Goal: Transaction & Acquisition: Purchase product/service

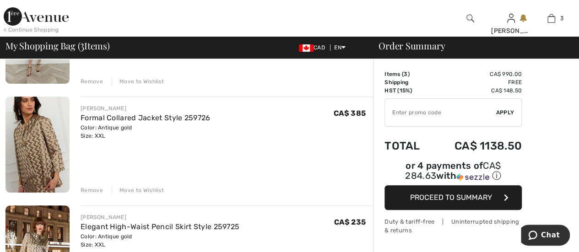
scroll to position [146, 0]
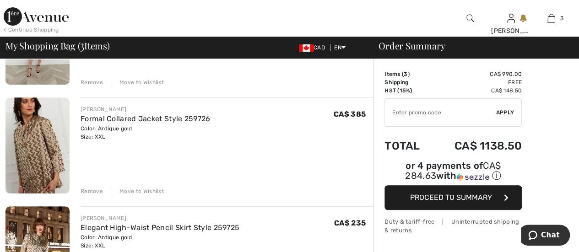
click at [85, 191] on div "Remove" at bounding box center [92, 191] width 22 height 8
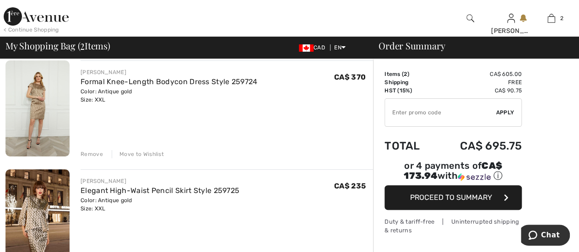
scroll to position [71, 0]
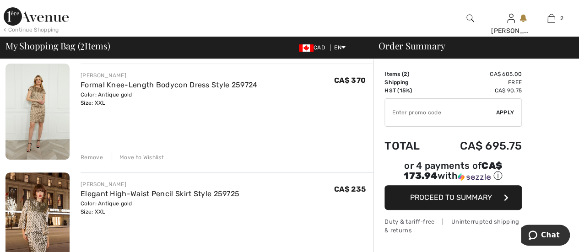
click at [85, 155] on div "Remove" at bounding box center [92, 157] width 22 height 8
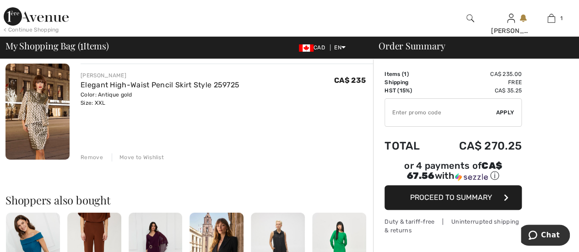
click at [442, 193] on span "Proceed to Summary" at bounding box center [451, 197] width 82 height 9
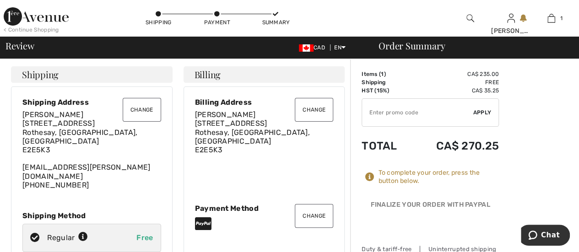
click at [314, 207] on button "Change" at bounding box center [314, 216] width 38 height 24
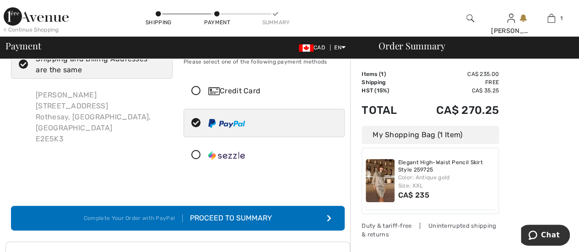
click at [255, 84] on div "Credit Card" at bounding box center [264, 90] width 161 height 27
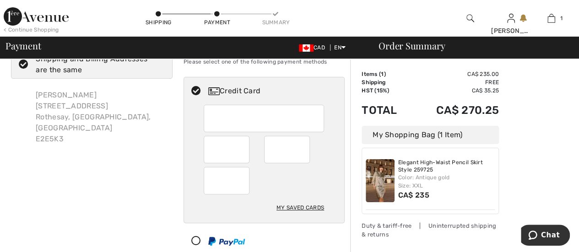
click at [296, 204] on div "My Saved Cards" at bounding box center [301, 208] width 48 height 16
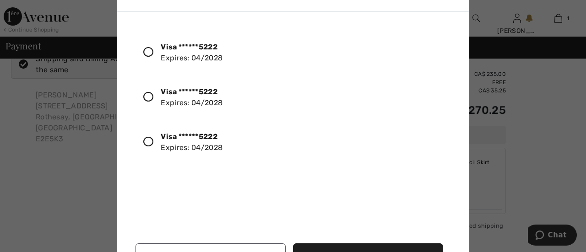
click at [150, 142] on icon at bounding box center [148, 142] width 10 height 10
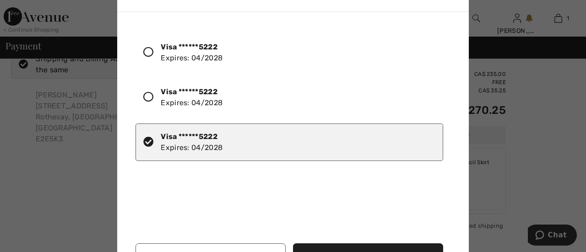
click at [325, 249] on button "Use Selected Card" at bounding box center [368, 256] width 150 height 25
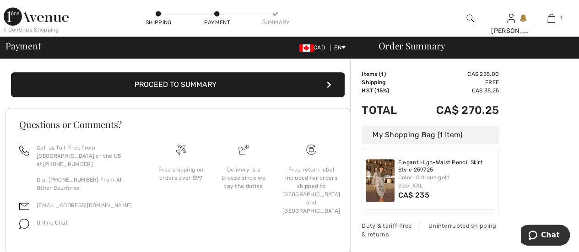
scroll to position [232, 0]
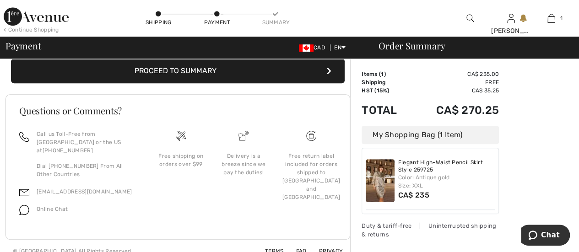
click at [464, 132] on div "My Shopping Bag (1 Item)" at bounding box center [430, 135] width 137 height 18
click at [264, 69] on button "Proceed to Summary" at bounding box center [178, 71] width 334 height 25
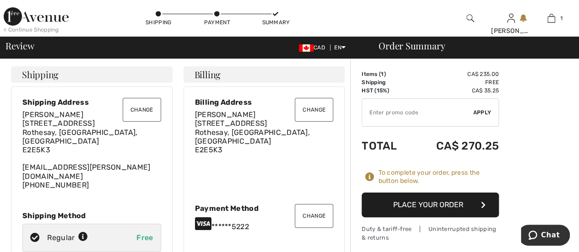
click at [451, 200] on button "Place Your Order" at bounding box center [430, 205] width 137 height 25
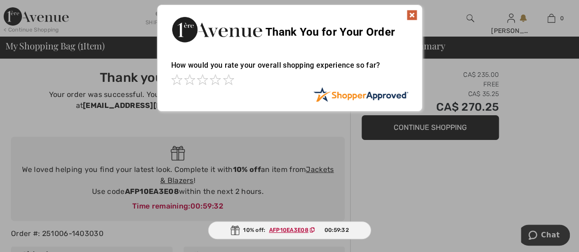
click at [412, 16] on img at bounding box center [412, 15] width 11 height 11
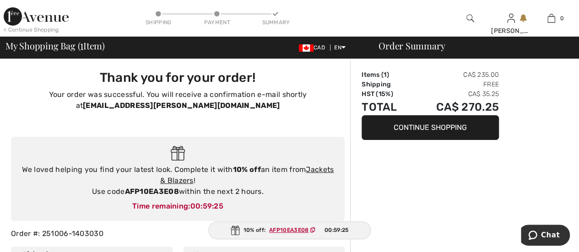
click at [317, 169] on link "Jackets & Blazers" at bounding box center [247, 175] width 174 height 20
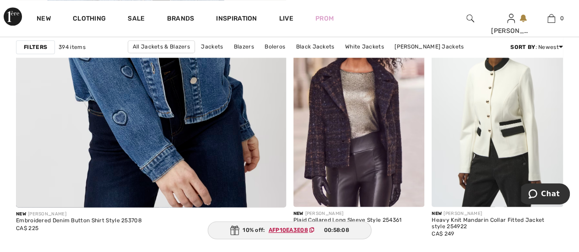
scroll to position [2342, 0]
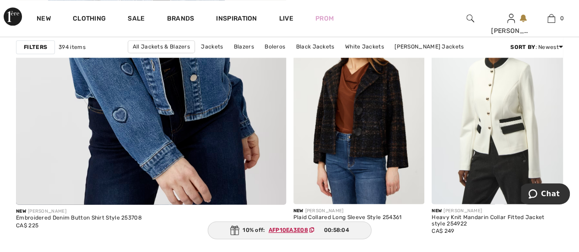
click at [329, 130] on img at bounding box center [358, 105] width 131 height 197
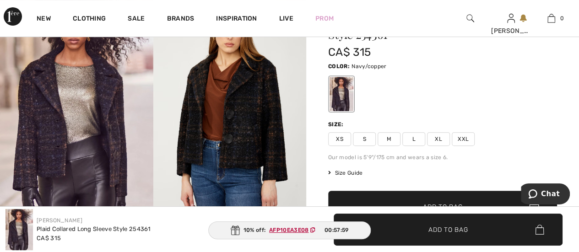
scroll to position [96, 0]
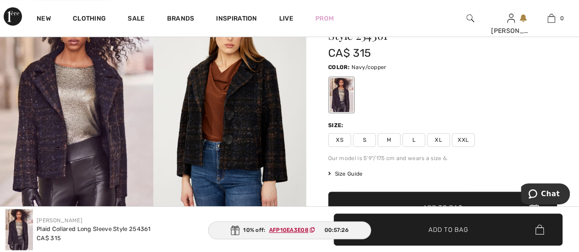
click at [468, 138] on span "XXL" at bounding box center [463, 140] width 23 height 14
click at [448, 197] on span "✔ Added to Bag Add to Bag" at bounding box center [442, 208] width 229 height 32
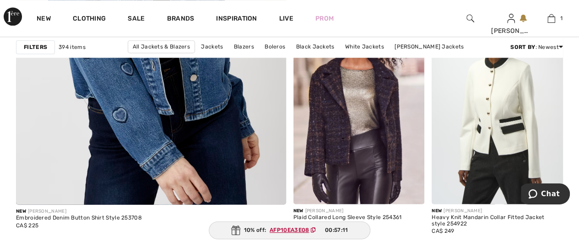
click at [284, 229] on ins "AFP10EA3E08" at bounding box center [289, 230] width 39 height 6
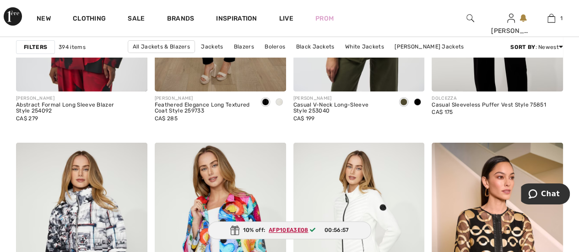
scroll to position [3297, 0]
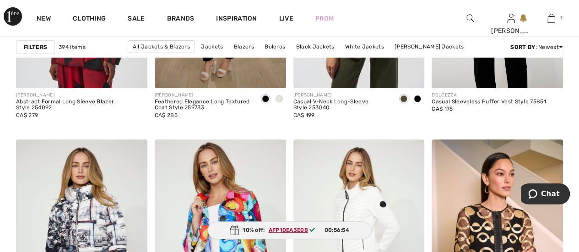
click at [274, 96] on div at bounding box center [279, 99] width 14 height 15
click at [276, 96] on span at bounding box center [279, 98] width 7 height 7
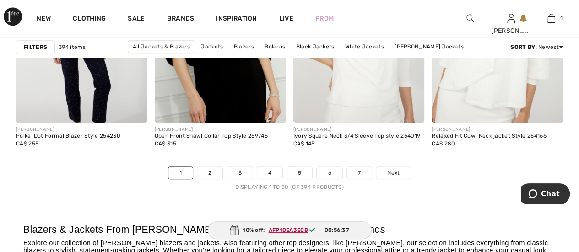
scroll to position [3763, 0]
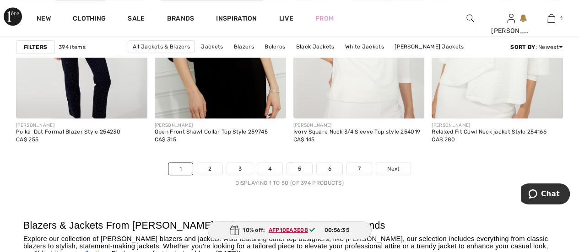
click at [209, 170] on link "2" at bounding box center [209, 169] width 25 height 12
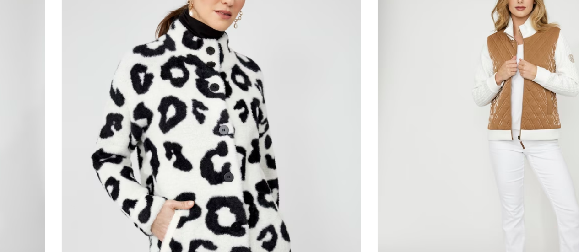
scroll to position [891, 0]
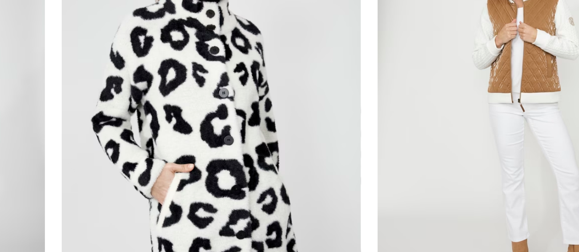
click at [484, 114] on img at bounding box center [497, 128] width 131 height 197
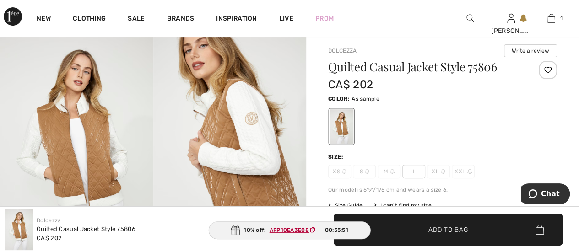
scroll to position [55, 0]
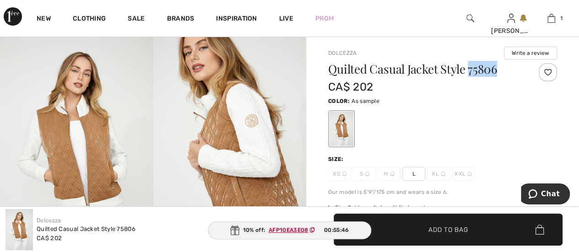
drag, startPoint x: 470, startPoint y: 71, endPoint x: 501, endPoint y: 65, distance: 31.9
click at [501, 65] on h1 "Quilted Casual Jacket Style 75806" at bounding box center [423, 69] width 191 height 12
copy h1 "75806"
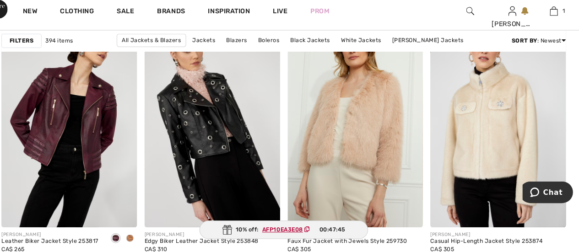
scroll to position [1734, 0]
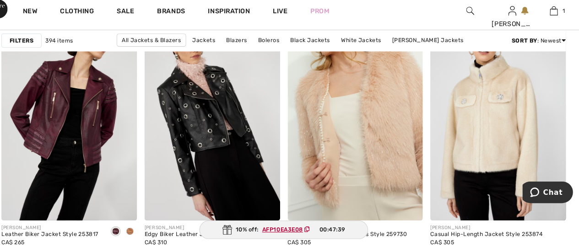
click at [377, 138] on img at bounding box center [358, 123] width 131 height 197
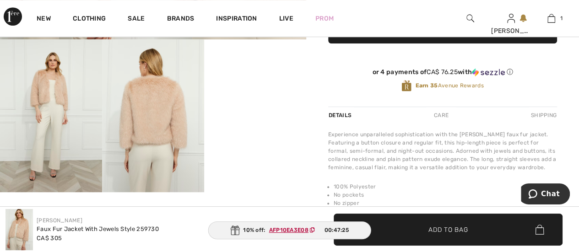
scroll to position [282, 0]
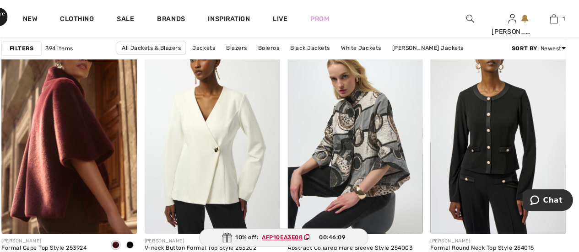
scroll to position [3649, 0]
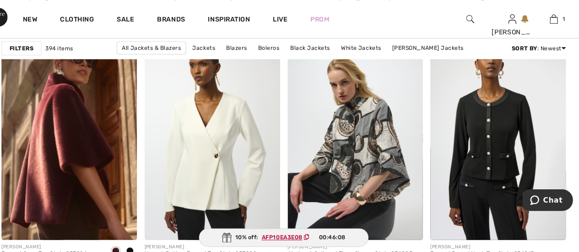
click at [65, 136] on img at bounding box center [81, 134] width 131 height 197
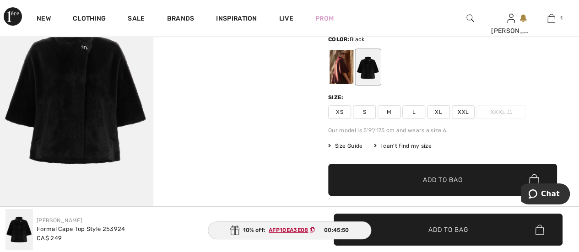
scroll to position [111, 0]
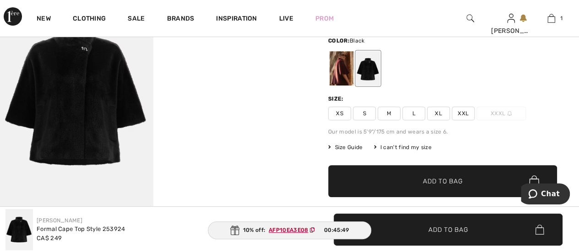
click at [68, 92] on img at bounding box center [76, 94] width 153 height 229
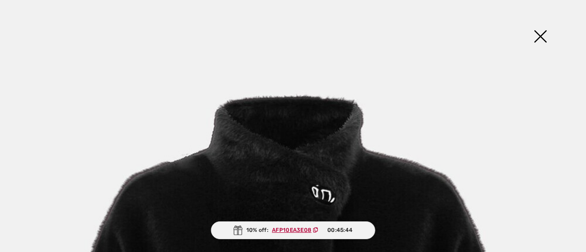
scroll to position [69, 0]
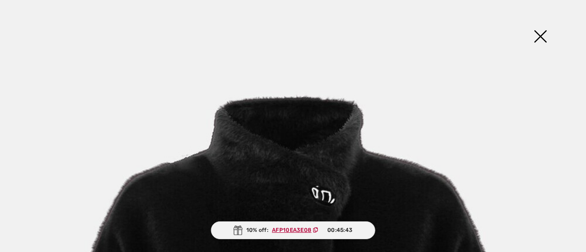
click at [541, 32] on img at bounding box center [540, 37] width 46 height 47
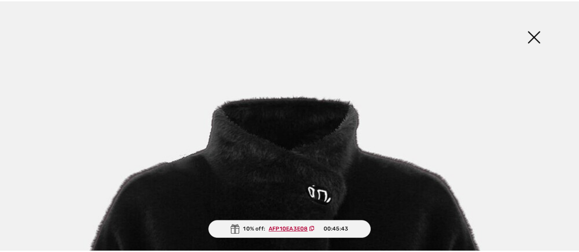
scroll to position [111, 0]
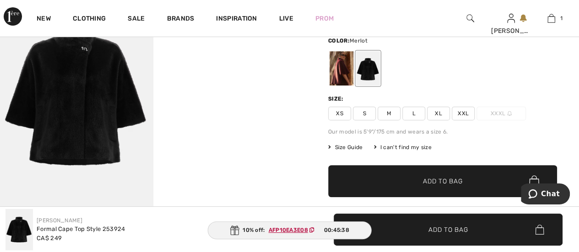
click at [343, 68] on div at bounding box center [342, 68] width 24 height 34
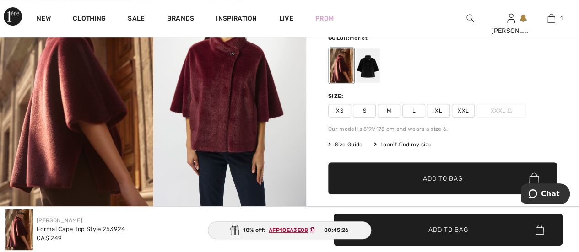
scroll to position [114, 0]
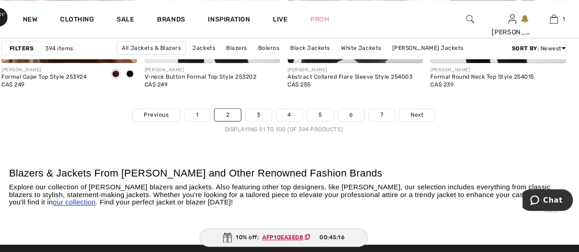
scroll to position [3821, 0]
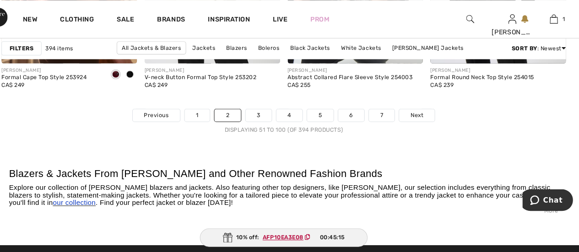
click at [257, 106] on link "3" at bounding box center [265, 112] width 25 height 12
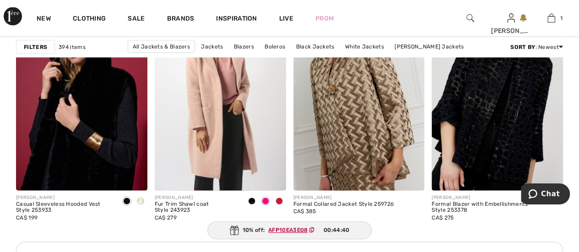
scroll to position [927, 0]
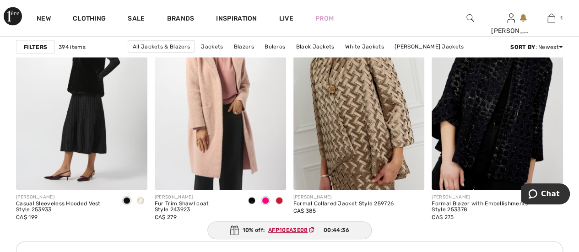
click at [75, 88] on img at bounding box center [81, 91] width 131 height 197
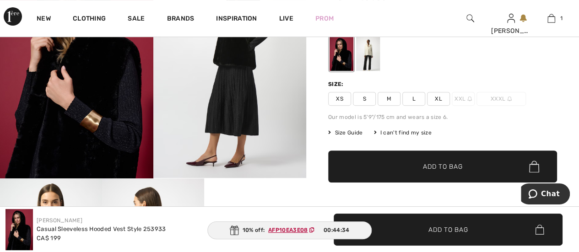
scroll to position [142, 0]
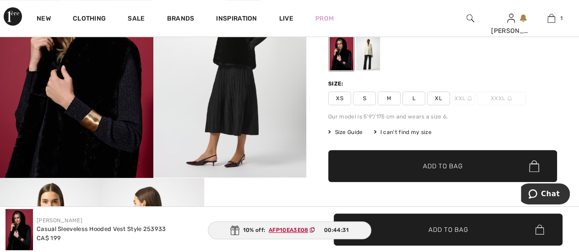
click at [368, 47] on div at bounding box center [368, 53] width 24 height 34
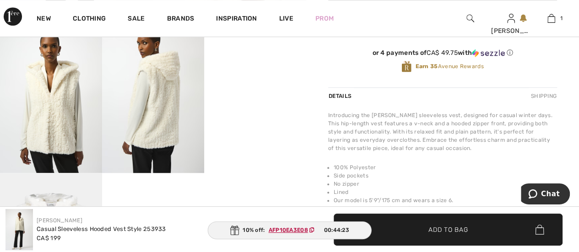
scroll to position [302, 0]
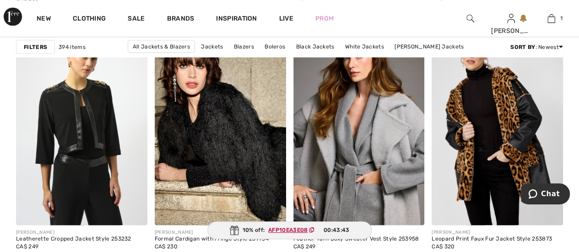
scroll to position [2564, 0]
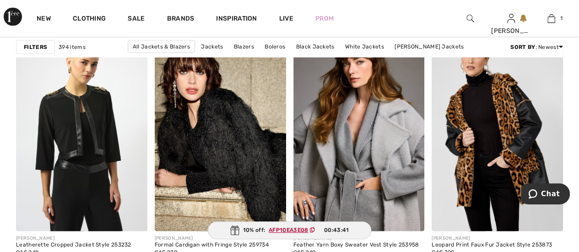
click at [222, 140] on img at bounding box center [220, 132] width 131 height 197
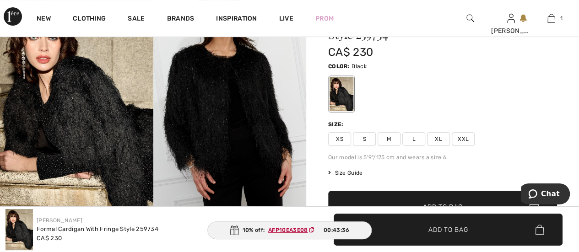
scroll to position [89, 0]
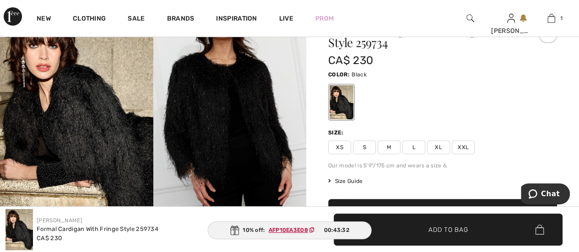
click at [201, 95] on img at bounding box center [229, 117] width 153 height 230
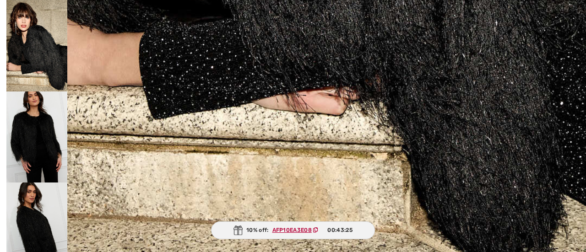
scroll to position [600, 0]
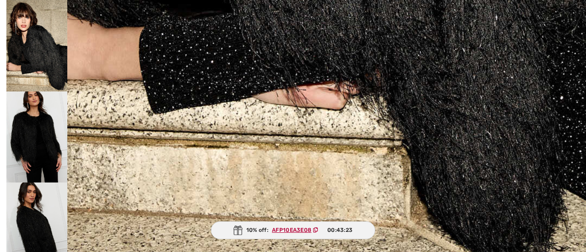
click at [31, 157] on img at bounding box center [36, 138] width 61 height 92
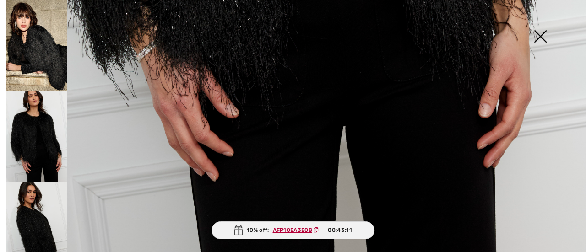
scroll to position [616, 0]
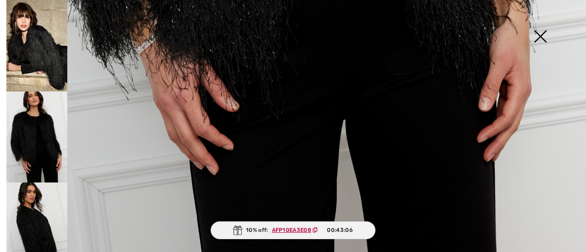
click at [541, 35] on img at bounding box center [540, 37] width 46 height 47
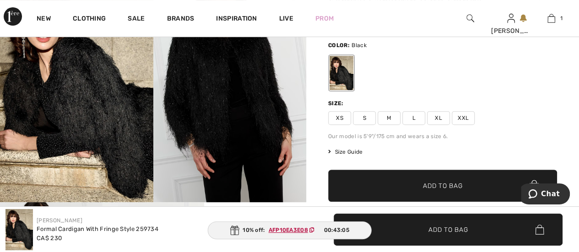
scroll to position [127, 0]
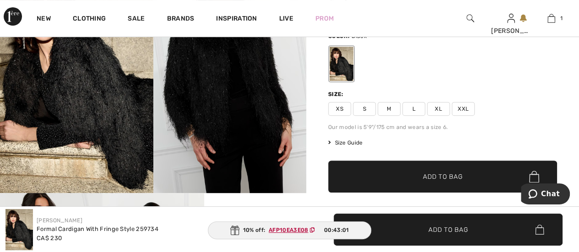
click at [460, 106] on span "XXL" at bounding box center [463, 109] width 23 height 14
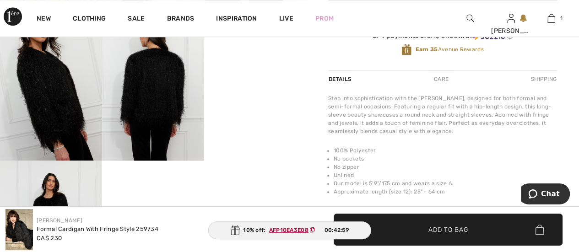
scroll to position [317, 0]
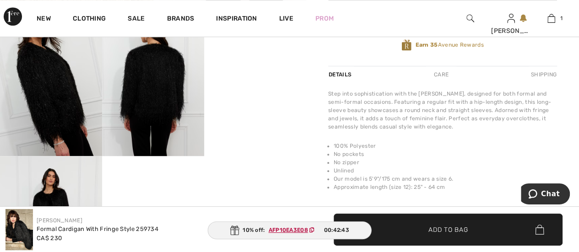
click at [293, 228] on ins "AFP10EA3E08" at bounding box center [288, 230] width 39 height 6
click at [447, 230] on span "Add to Bag" at bounding box center [448, 230] width 39 height 10
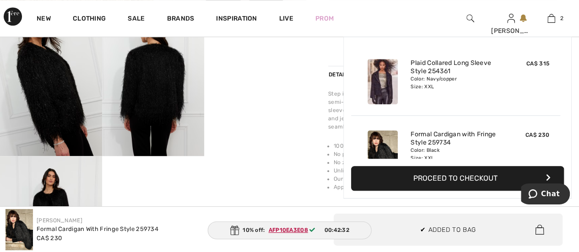
scroll to position [28, 0]
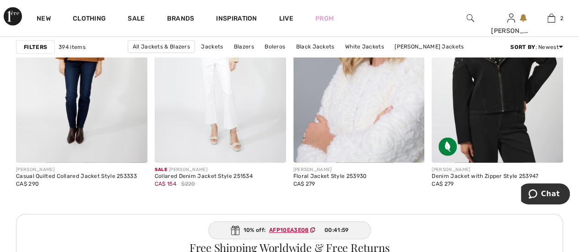
scroll to position [2886, 0]
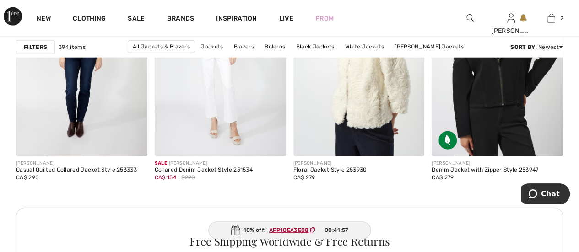
click at [375, 99] on img at bounding box center [358, 58] width 131 height 197
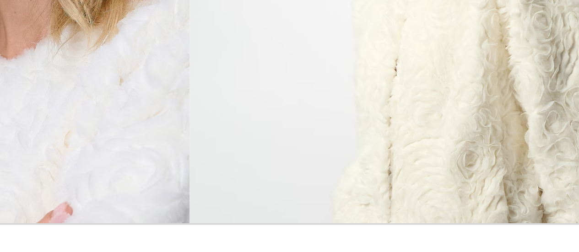
scroll to position [54, 0]
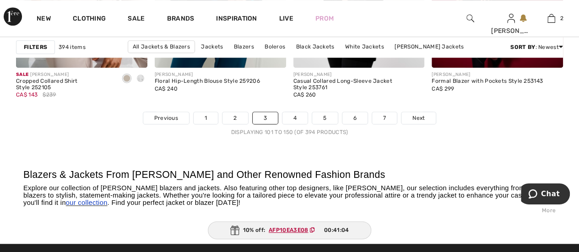
scroll to position [3816, 0]
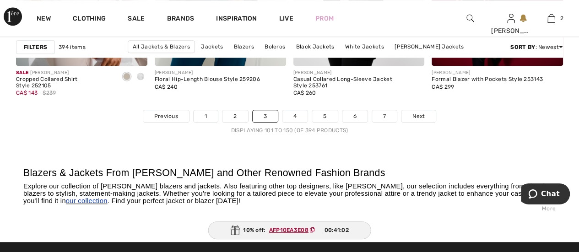
click at [293, 113] on link "4" at bounding box center [295, 116] width 25 height 12
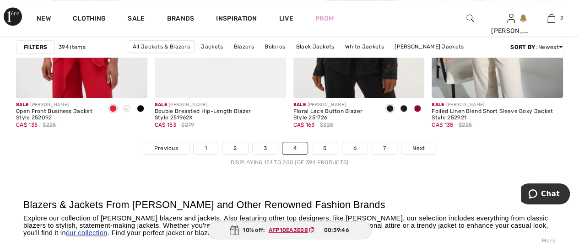
scroll to position [3779, 0]
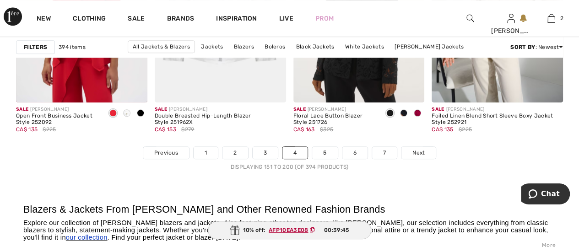
click at [326, 156] on link "5" at bounding box center [324, 153] width 25 height 12
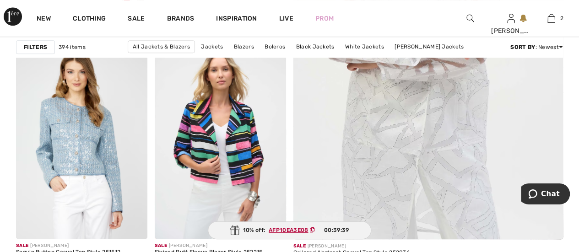
scroll to position [382, 0]
click at [440, 140] on img at bounding box center [428, 37] width 324 height 486
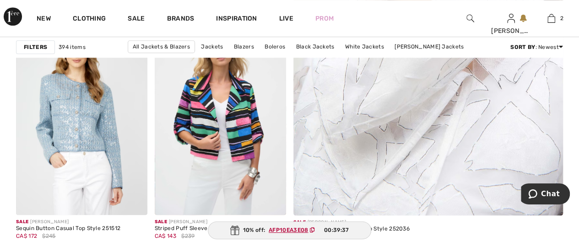
scroll to position [426, 0]
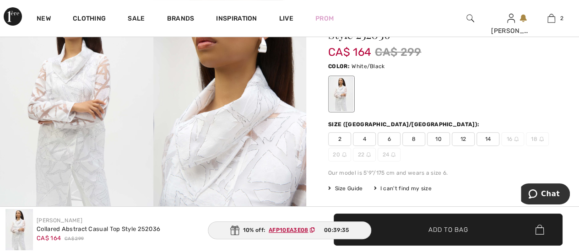
scroll to position [104, 0]
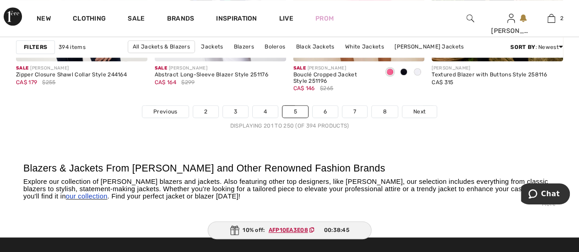
scroll to position [3820, 0]
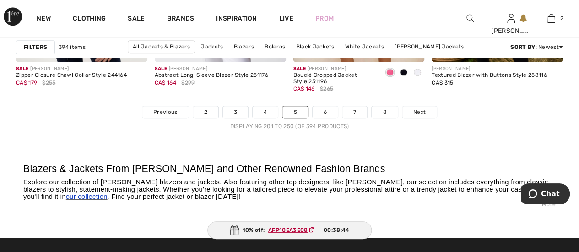
click at [326, 114] on link "6" at bounding box center [325, 112] width 25 height 12
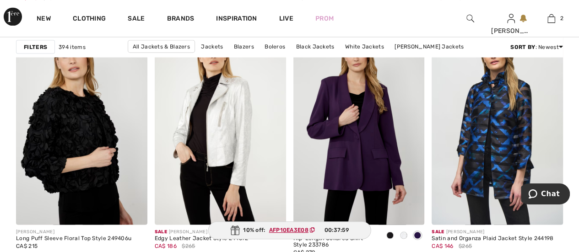
scroll to position [2576, 0]
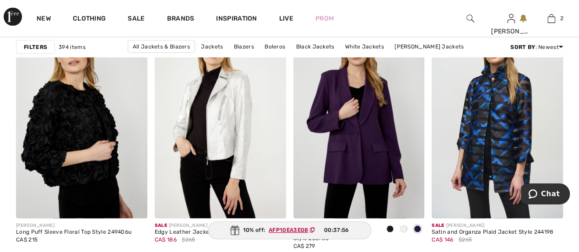
click at [21, 105] on img at bounding box center [81, 120] width 131 height 197
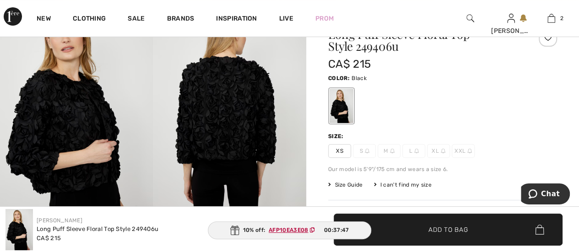
scroll to position [88, 0]
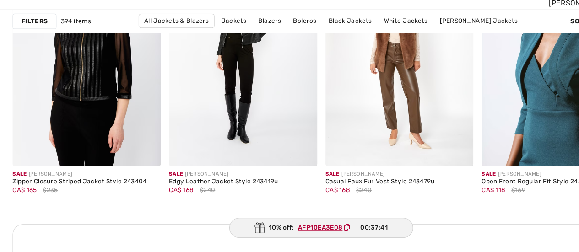
scroll to position [2870, 0]
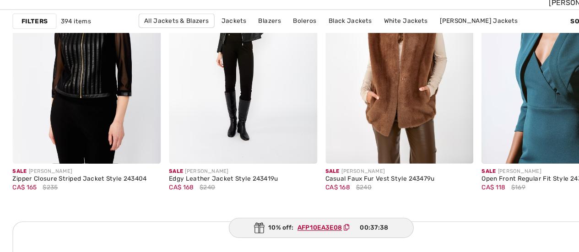
click at [353, 82] on img at bounding box center [358, 75] width 131 height 197
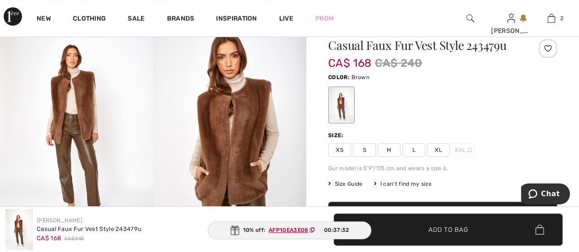
scroll to position [71, 0]
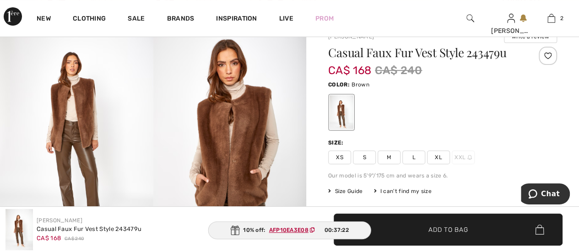
click at [253, 121] on img at bounding box center [229, 134] width 153 height 230
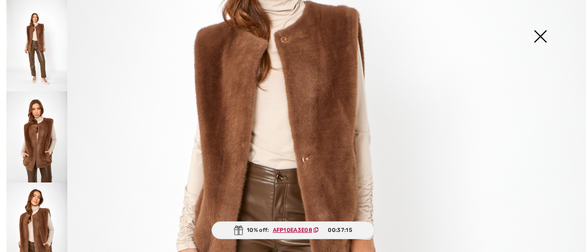
scroll to position [223, 0]
click at [22, 125] on img at bounding box center [36, 138] width 61 height 92
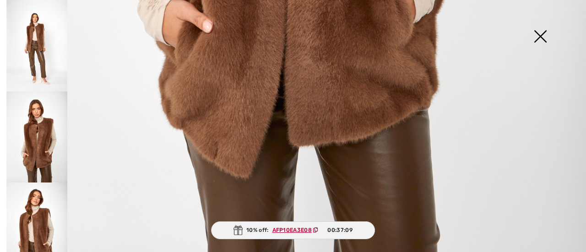
scroll to position [592, 0]
click at [23, 222] on img at bounding box center [36, 229] width 61 height 92
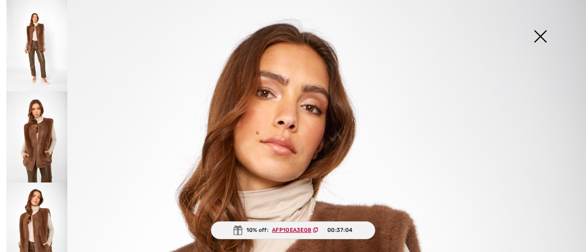
scroll to position [0, 0]
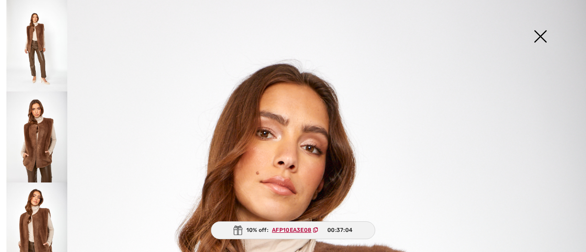
click at [29, 43] on img at bounding box center [36, 46] width 61 height 92
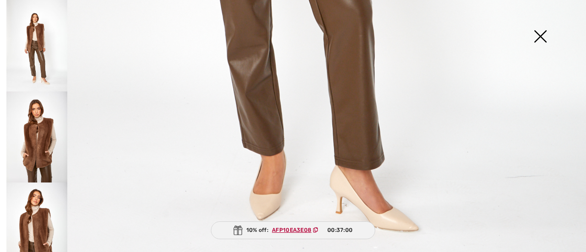
scroll to position [589, 0]
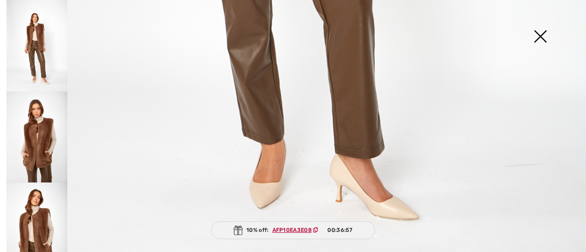
click at [542, 37] on img at bounding box center [540, 37] width 46 height 47
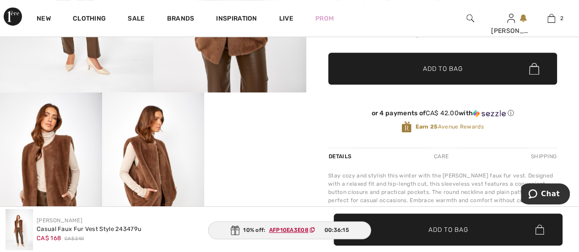
scroll to position [261, 0]
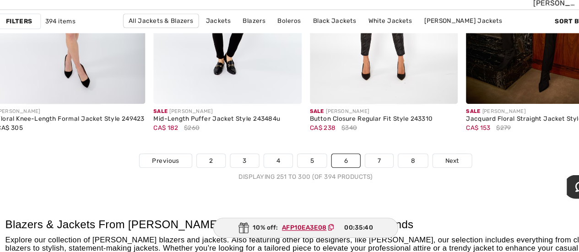
scroll to position [3762, 0]
click at [353, 165] on link "7" at bounding box center [354, 170] width 25 height 12
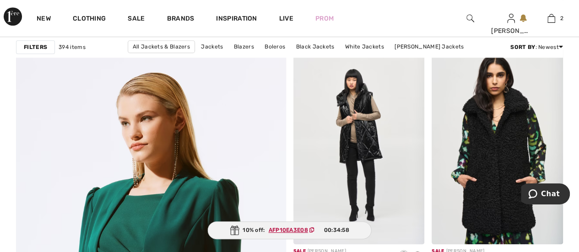
scroll to position [2054, 0]
click at [493, 156] on img at bounding box center [497, 146] width 131 height 197
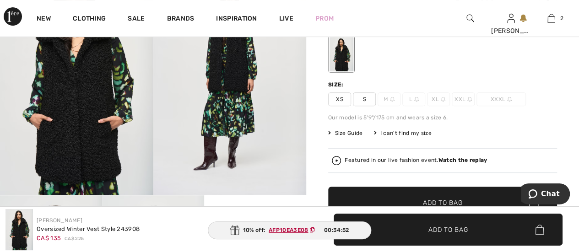
scroll to position [125, 0]
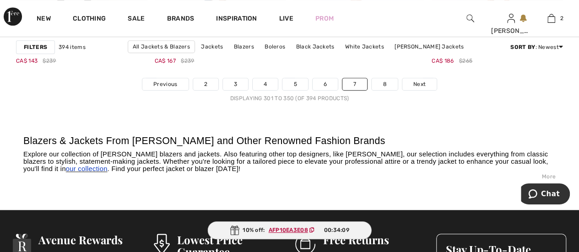
scroll to position [3849, 0]
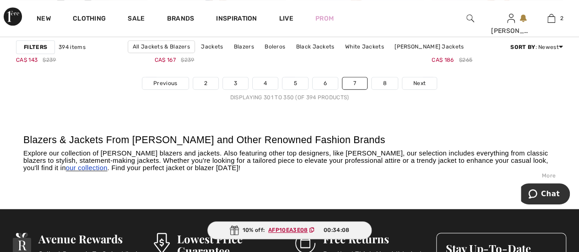
click at [376, 86] on link "8" at bounding box center [385, 83] width 26 height 12
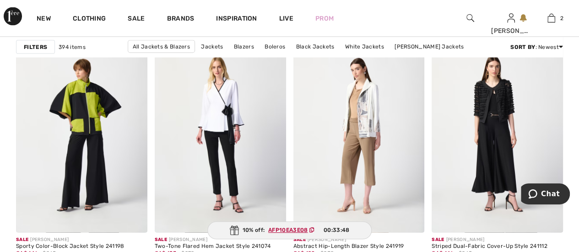
scroll to position [882, 0]
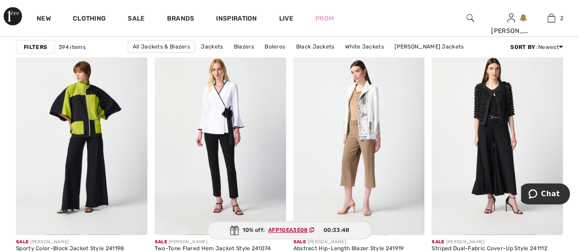
click at [481, 106] on img at bounding box center [497, 136] width 131 height 197
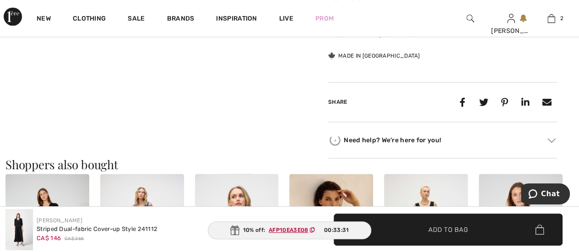
scroll to position [735, 0]
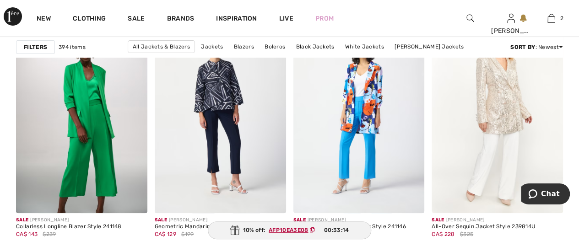
scroll to position [1745, 0]
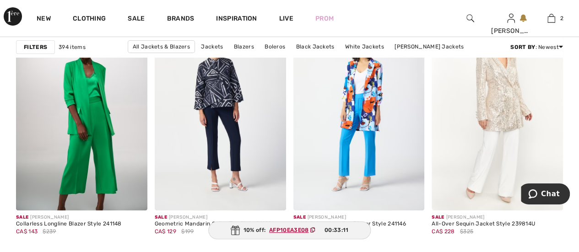
click at [479, 102] on img at bounding box center [497, 112] width 131 height 197
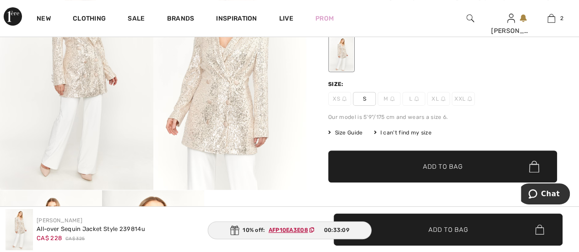
scroll to position [131, 0]
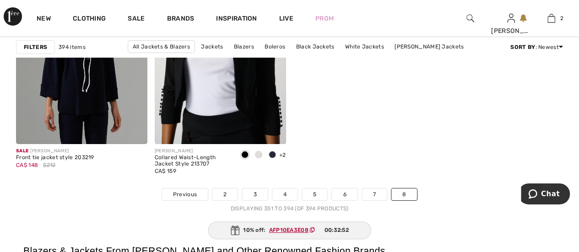
scroll to position [3491, 0]
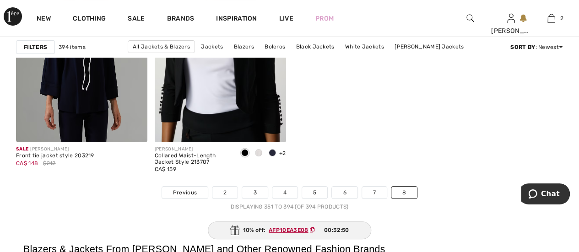
click at [218, 190] on link "2" at bounding box center [224, 193] width 25 height 12
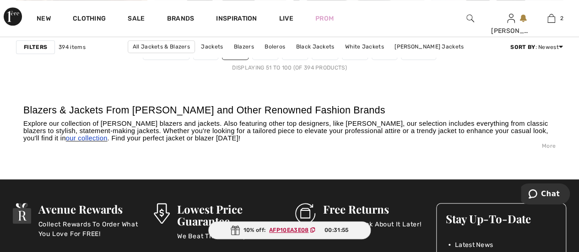
scroll to position [3846, 0]
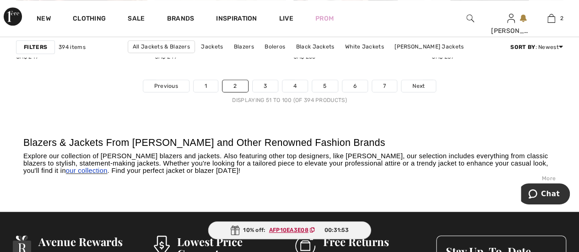
click at [204, 87] on link "1" at bounding box center [206, 86] width 24 height 12
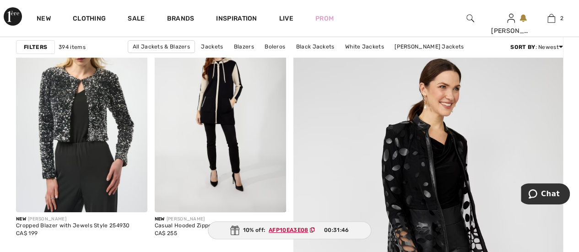
scroll to position [172, 0]
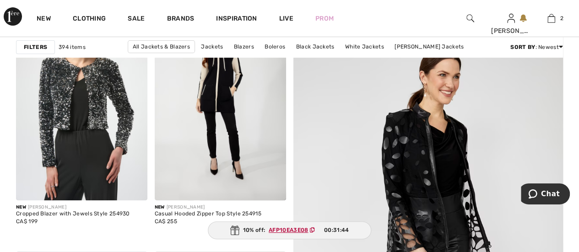
click at [49, 100] on img at bounding box center [81, 102] width 131 height 197
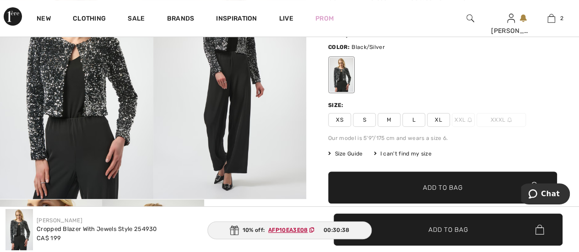
scroll to position [120, 0]
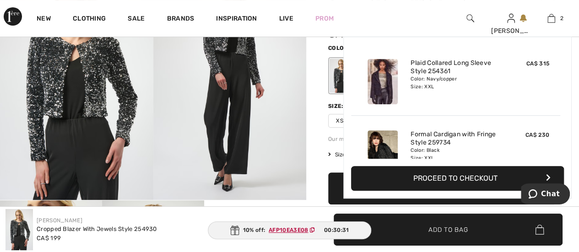
click at [549, 17] on img at bounding box center [552, 18] width 8 height 11
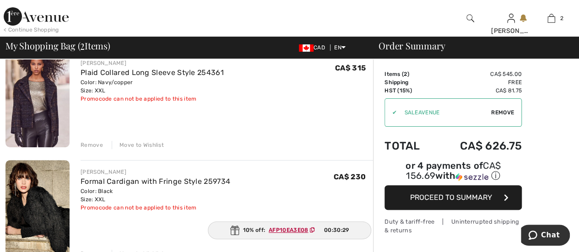
scroll to position [84, 0]
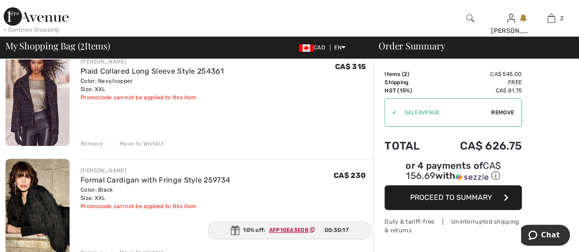
click at [298, 229] on ins "AFP10EA3E08" at bounding box center [288, 230] width 39 height 6
drag, startPoint x: 298, startPoint y: 229, endPoint x: 267, endPoint y: 229, distance: 30.2
click at [267, 229] on span "AFP10EA3E08" at bounding box center [294, 230] width 58 height 8
drag, startPoint x: 267, startPoint y: 229, endPoint x: 310, endPoint y: 230, distance: 43.1
click at [310, 230] on span "AFP10EA3E08" at bounding box center [294, 230] width 58 height 8
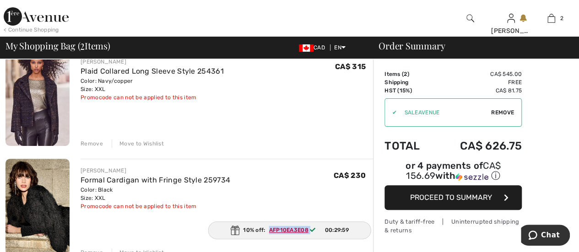
copy span "AFP10EA3E08"
click at [497, 111] on span "Remove" at bounding box center [502, 113] width 23 height 8
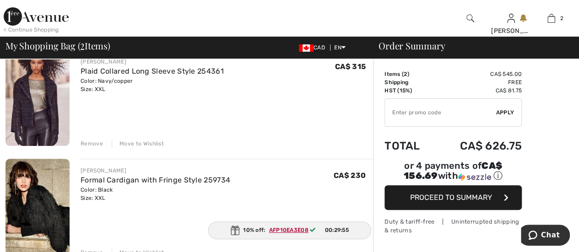
click at [391, 113] on input "TEXT" at bounding box center [440, 112] width 111 height 27
paste input "AFP10EA3E08"
type input "AFP10EA3E08"
click at [504, 112] on span "Apply" at bounding box center [505, 113] width 18 height 8
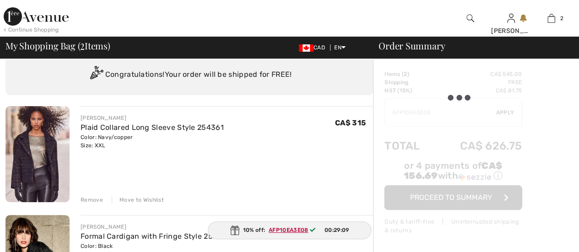
scroll to position [0, 0]
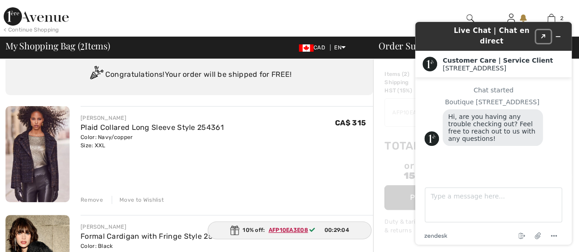
click at [544, 30] on button "Created with Sketch." at bounding box center [543, 36] width 15 height 13
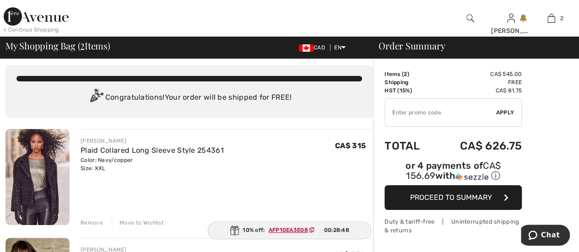
scroll to position [9, 0]
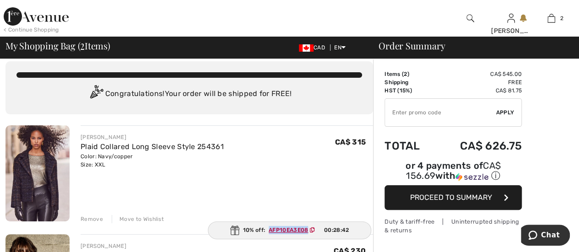
drag, startPoint x: 269, startPoint y: 229, endPoint x: 307, endPoint y: 231, distance: 38.0
click at [307, 231] on ins "AFP10EA3E08" at bounding box center [288, 230] width 39 height 6
copy ins "AFP10EA3E08"
click at [394, 114] on input "TEXT" at bounding box center [440, 112] width 111 height 27
paste input "AFP10EA3E08"
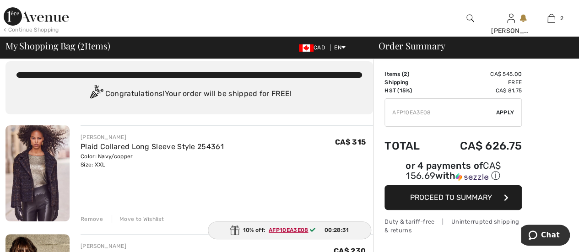
type input "AFP10EA3E08"
click at [503, 113] on span "Apply" at bounding box center [505, 113] width 18 height 8
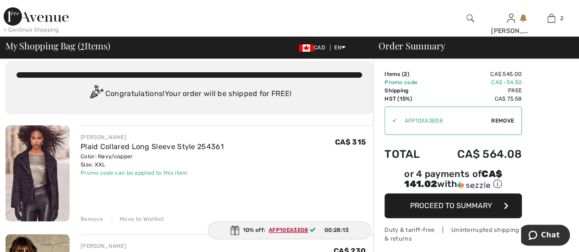
click at [480, 201] on span "Proceed to Summary" at bounding box center [451, 205] width 82 height 9
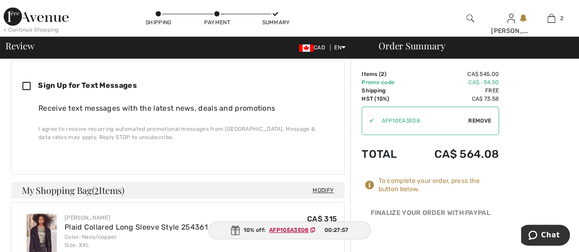
scroll to position [268, 0]
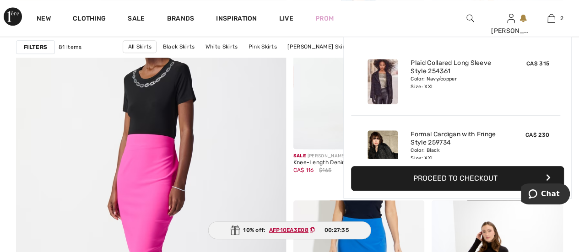
click at [547, 17] on link "2" at bounding box center [552, 18] width 40 height 11
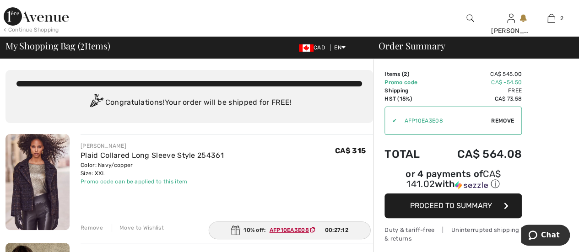
click at [243, 99] on div "Congratulations! Your order will be shipped for FREE!" at bounding box center [189, 103] width 346 height 18
click at [395, 194] on button "Proceed to Summary" at bounding box center [453, 206] width 137 height 25
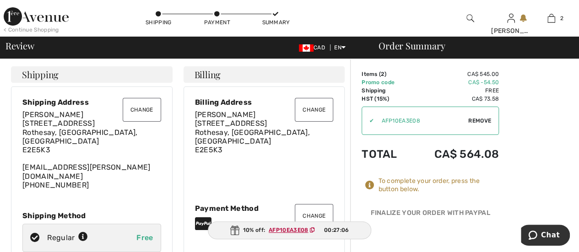
click at [312, 204] on button "Change" at bounding box center [314, 216] width 38 height 24
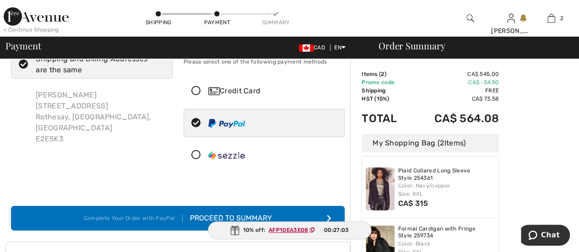
click at [253, 90] on div "Credit Card" at bounding box center [273, 91] width 130 height 11
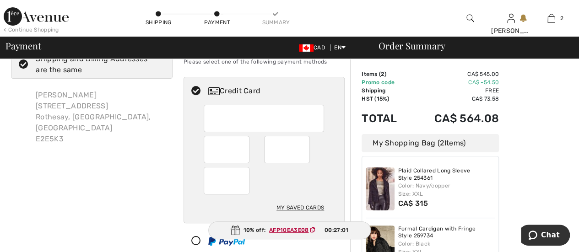
click at [299, 205] on div "My Saved Cards" at bounding box center [301, 208] width 48 height 16
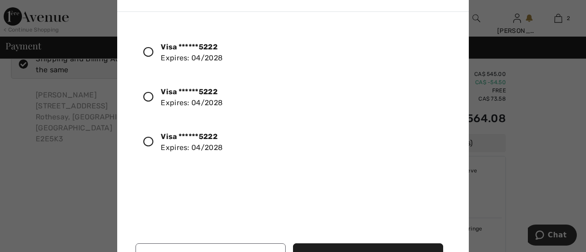
click at [150, 139] on icon at bounding box center [148, 142] width 10 height 10
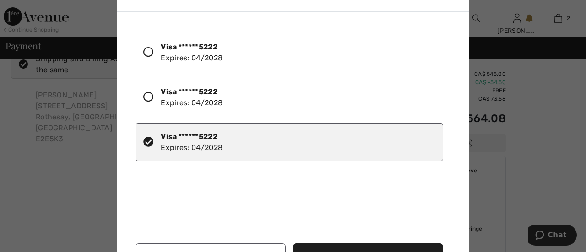
click at [334, 246] on button "Use Selected Card" at bounding box center [368, 256] width 150 height 25
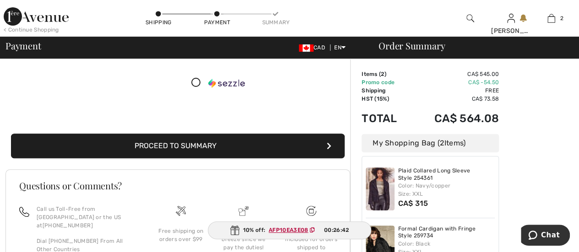
scroll to position [142, 0]
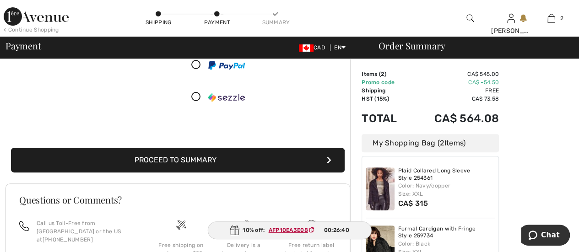
click at [254, 163] on button "Proceed to Summary" at bounding box center [178, 160] width 334 height 25
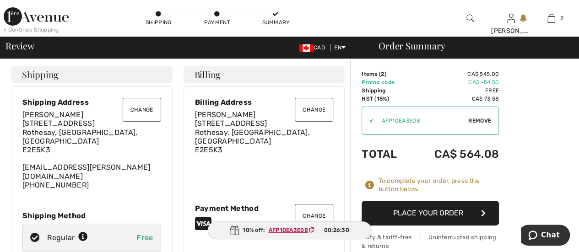
click at [442, 212] on button "Place Your Order" at bounding box center [430, 213] width 137 height 25
